Goal: Transaction & Acquisition: Purchase product/service

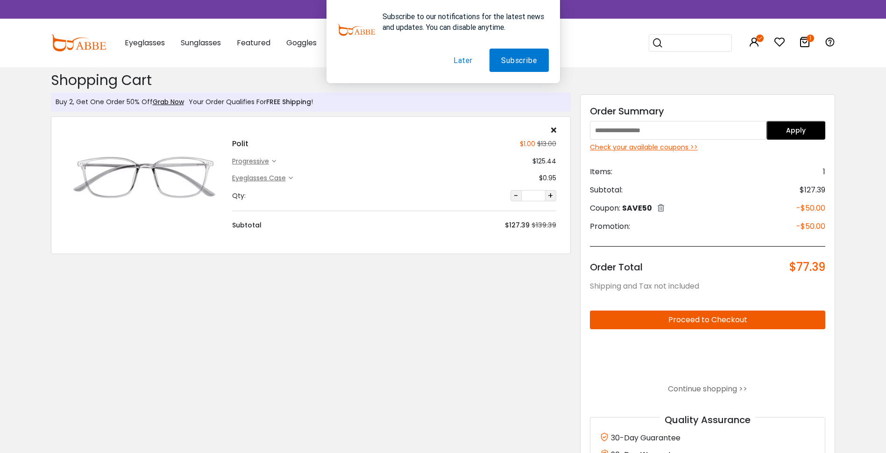
click at [142, 172] on img at bounding box center [143, 178] width 157 height 79
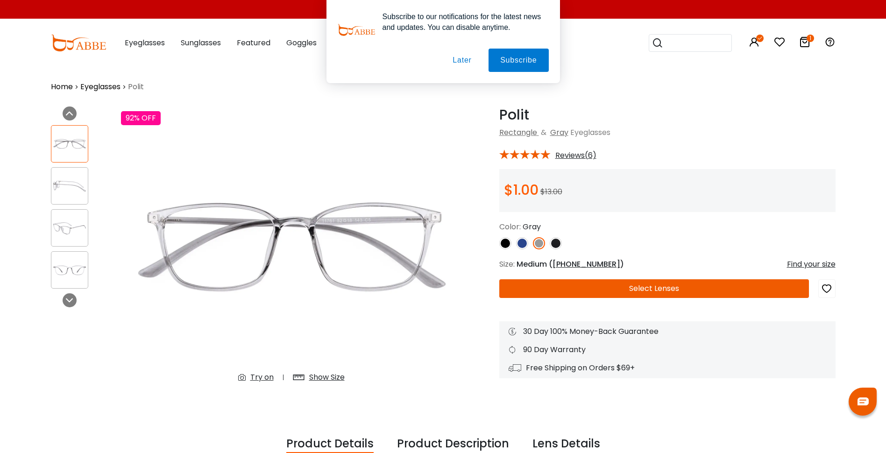
click at [502, 243] on img at bounding box center [505, 243] width 12 height 12
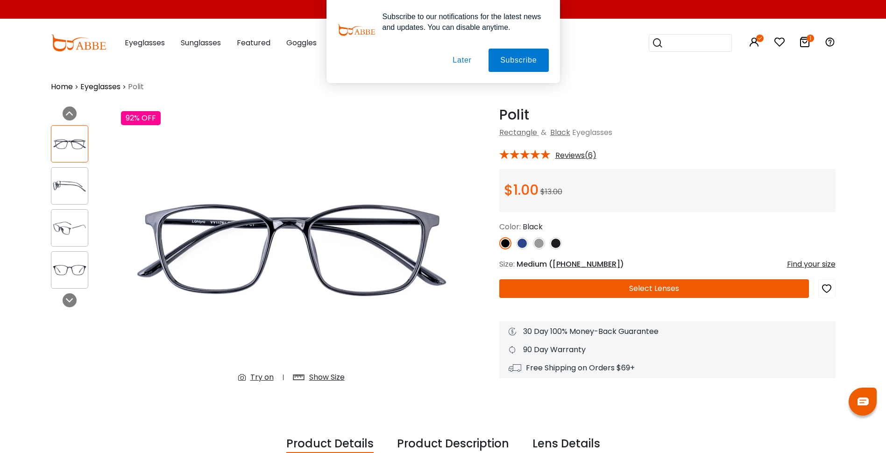
click at [517, 244] on img at bounding box center [522, 243] width 12 height 12
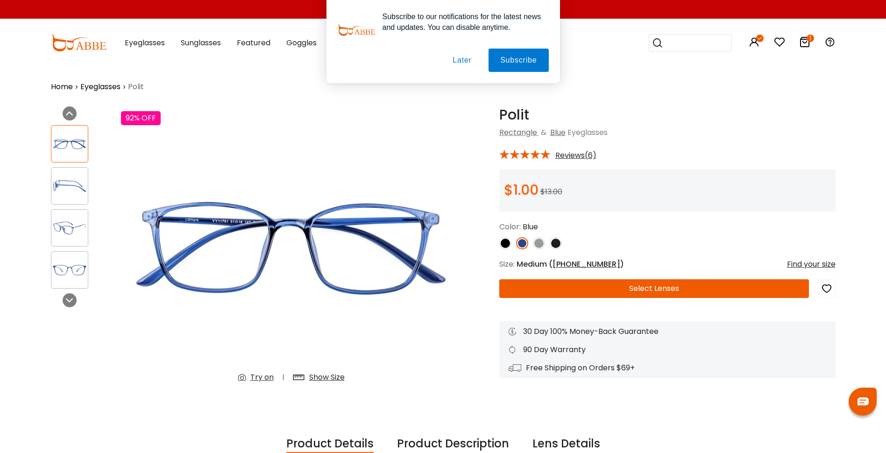
click at [534, 243] on img at bounding box center [539, 243] width 12 height 12
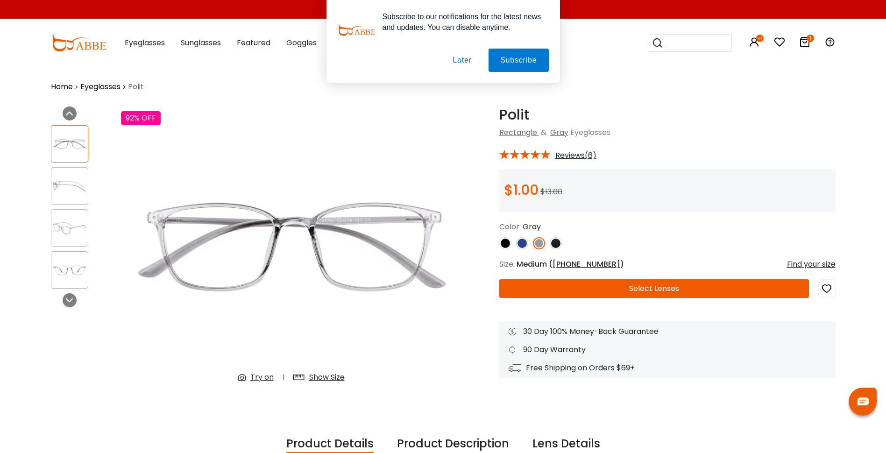
click at [552, 241] on img at bounding box center [555, 243] width 12 height 12
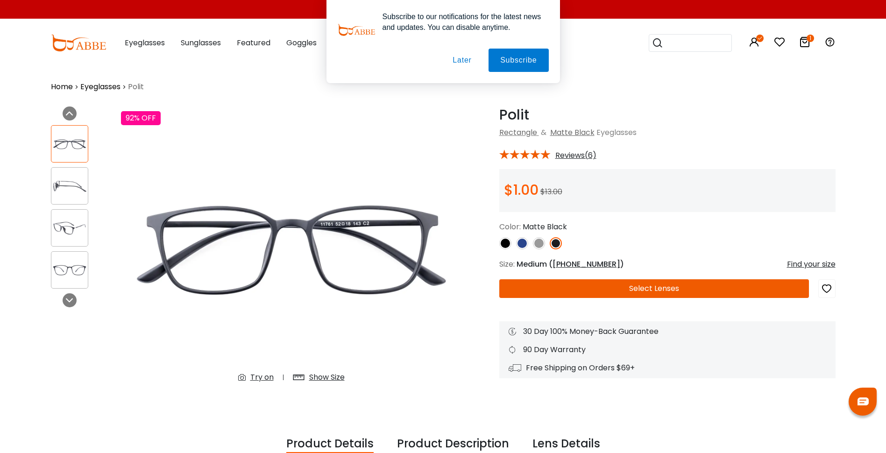
click at [537, 240] on img at bounding box center [539, 243] width 12 height 12
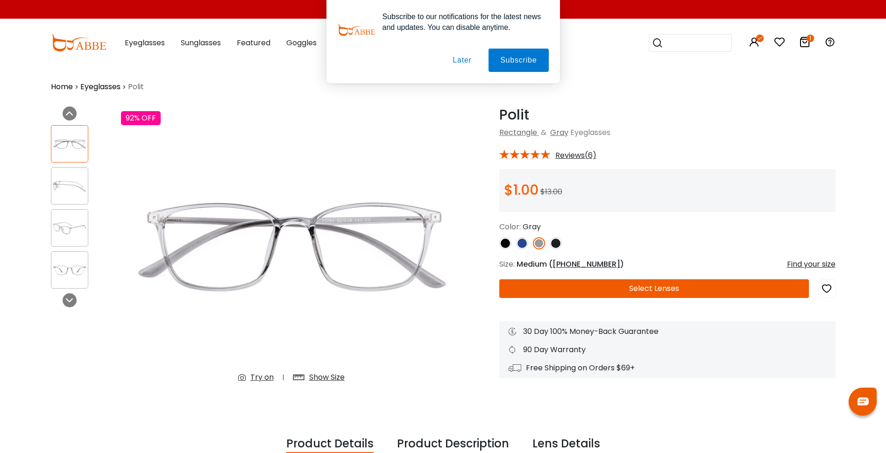
click at [458, 63] on button "Later" at bounding box center [462, 60] width 42 height 23
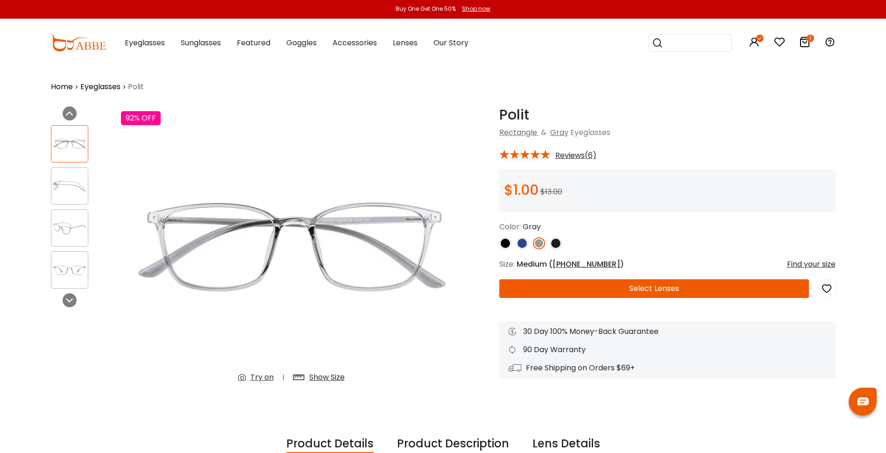
click at [87, 327] on div "Previous Next" at bounding box center [81, 258] width 70 height 305
